Goal: Task Accomplishment & Management: Manage account settings

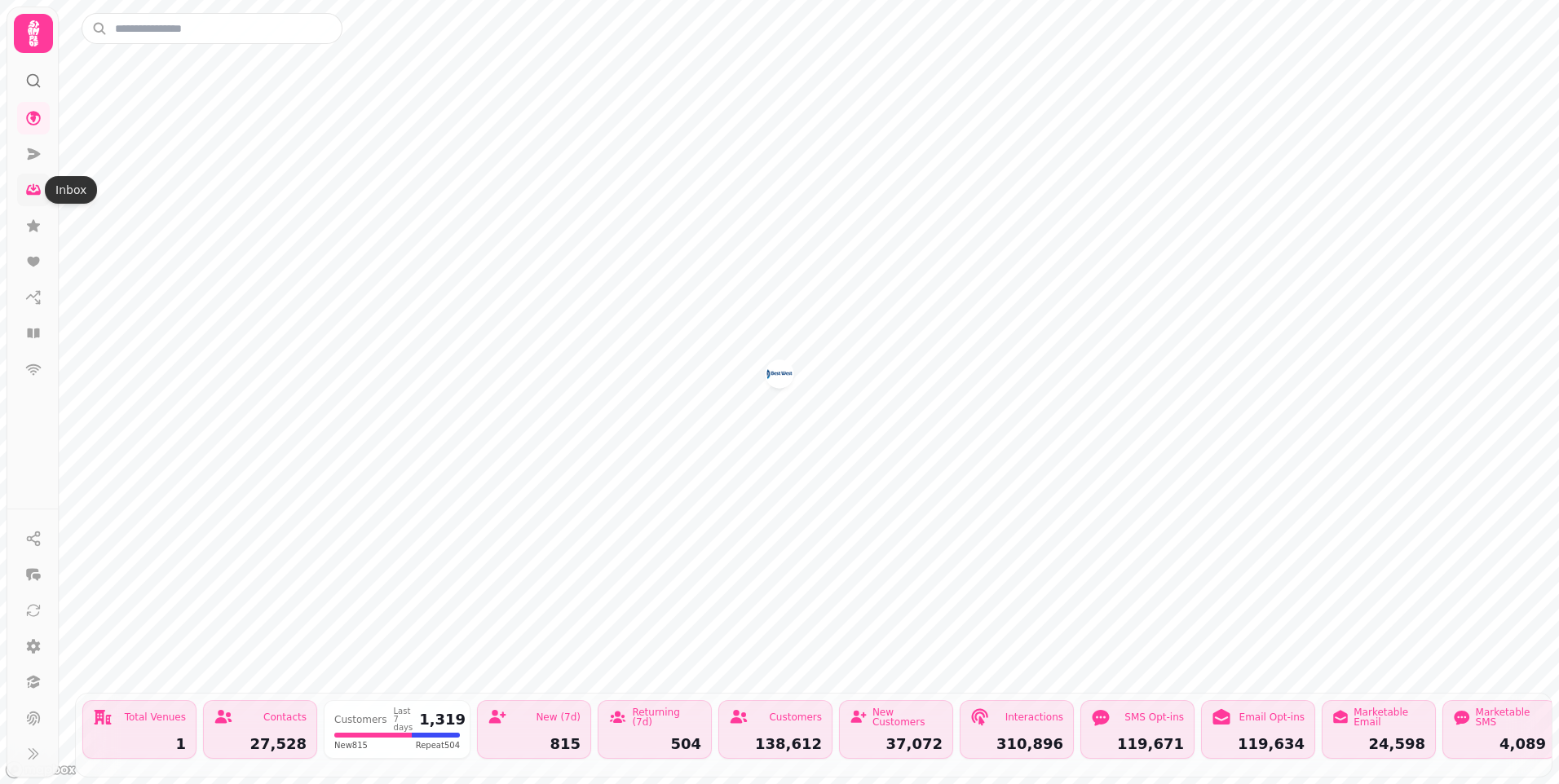
click at [38, 190] on icon at bounding box center [33, 190] width 16 height 16
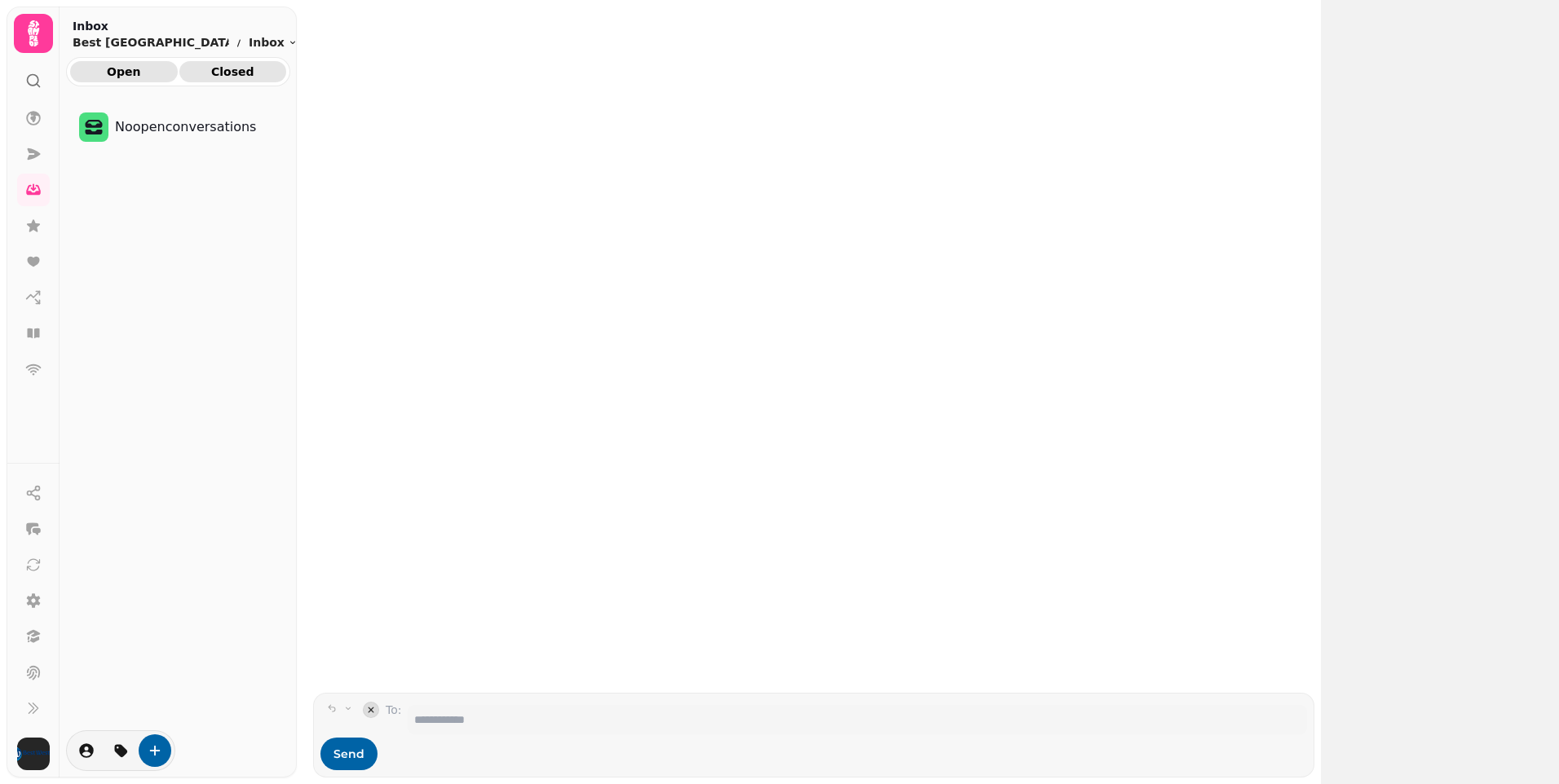
click at [240, 74] on span "Closed" at bounding box center [233, 72] width 81 height 11
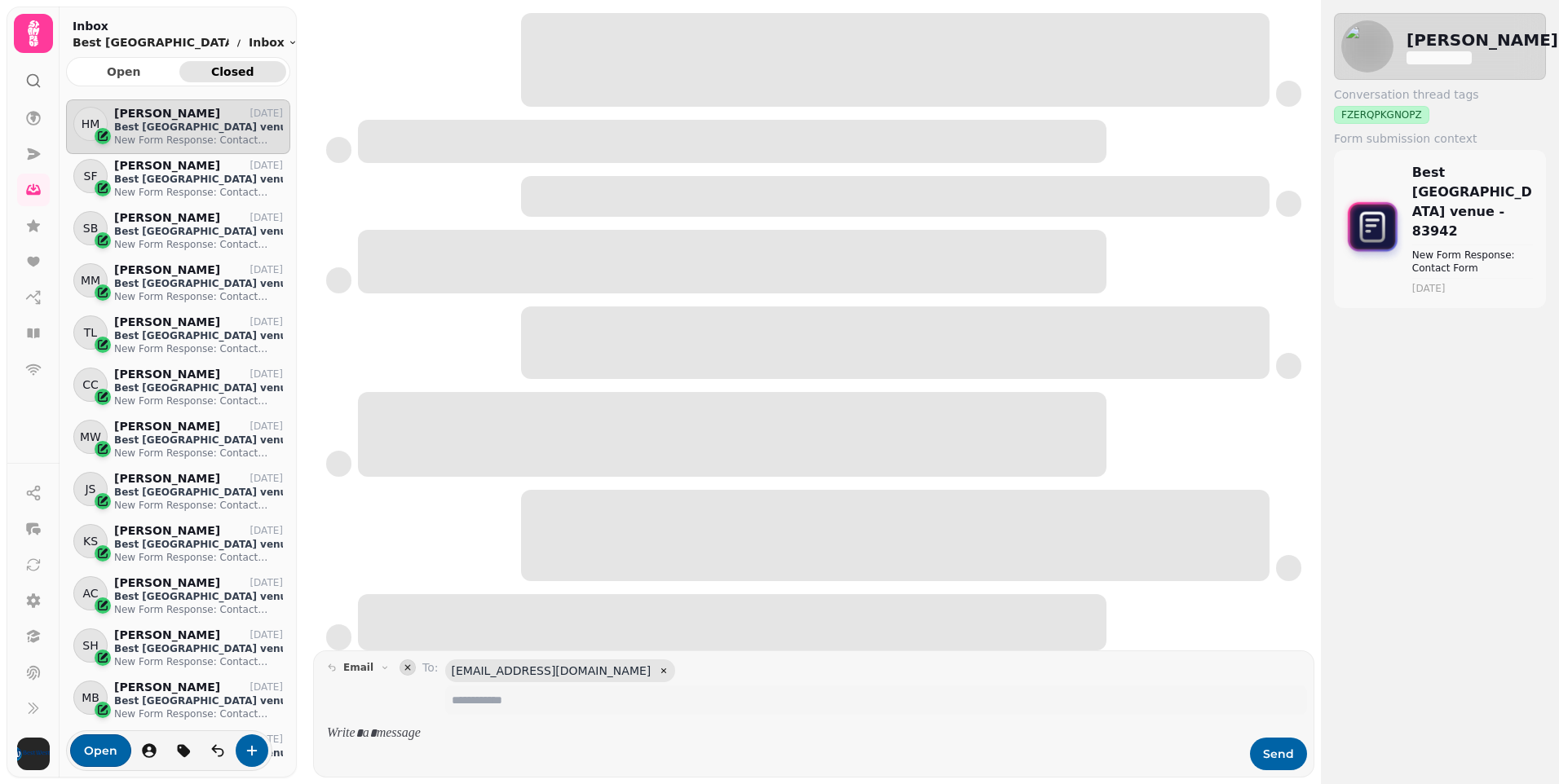
scroll to position [646, 212]
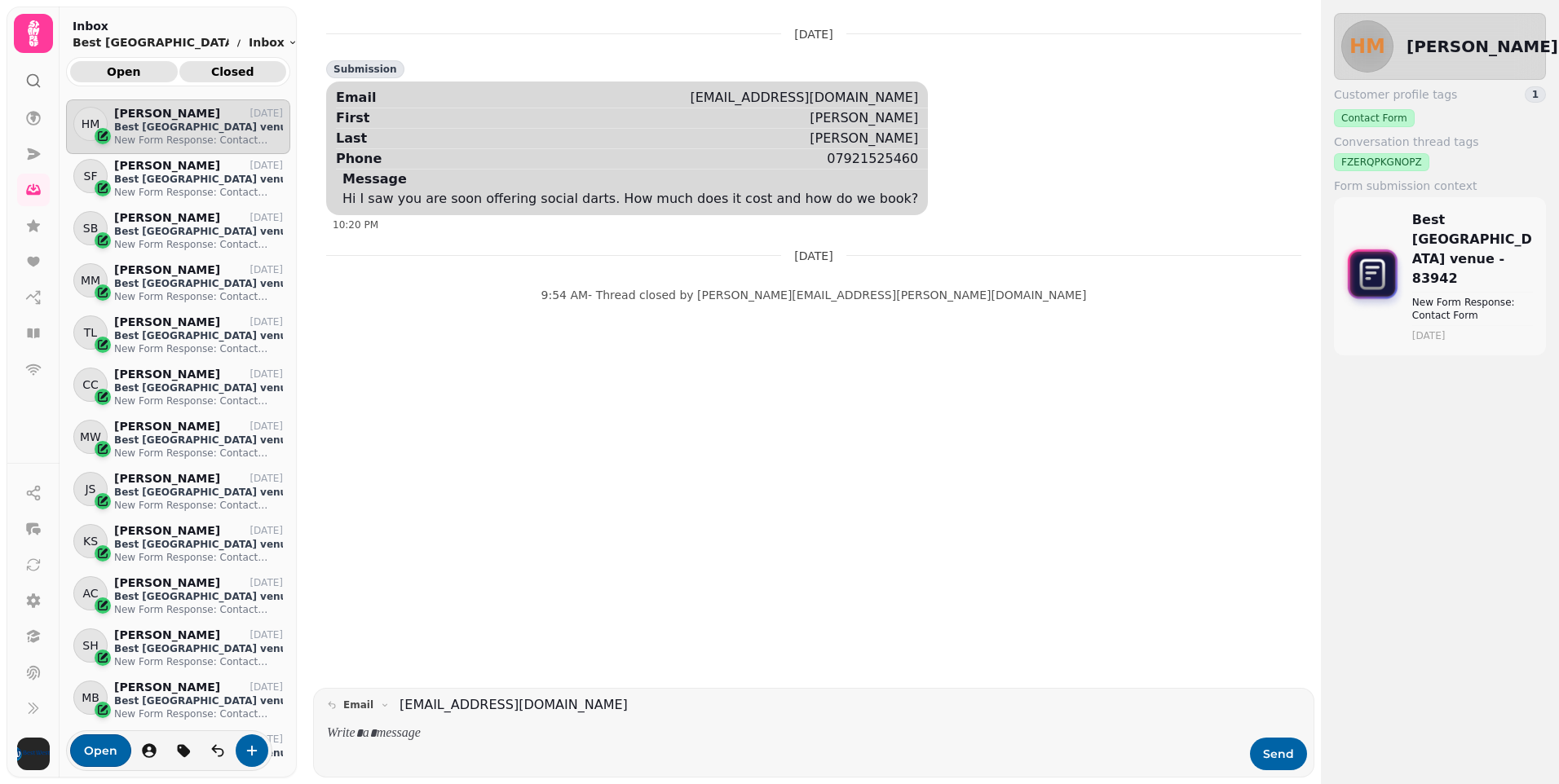
click at [140, 62] on button "Open" at bounding box center [124, 72] width 108 height 21
